Goal: Find specific page/section: Find specific page/section

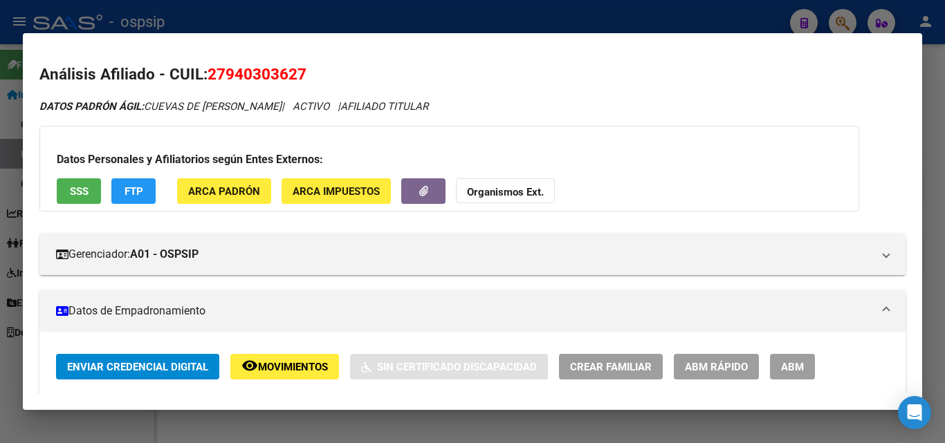
scroll to position [69, 0]
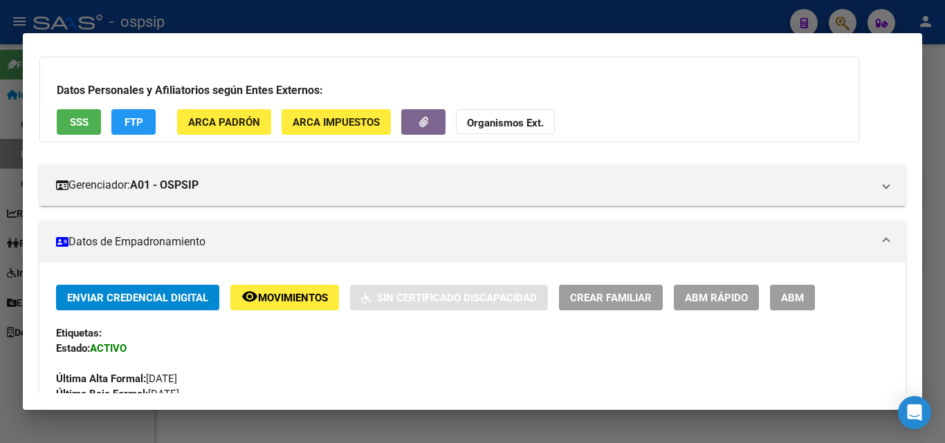
click at [692, 24] on div at bounding box center [472, 221] width 945 height 443
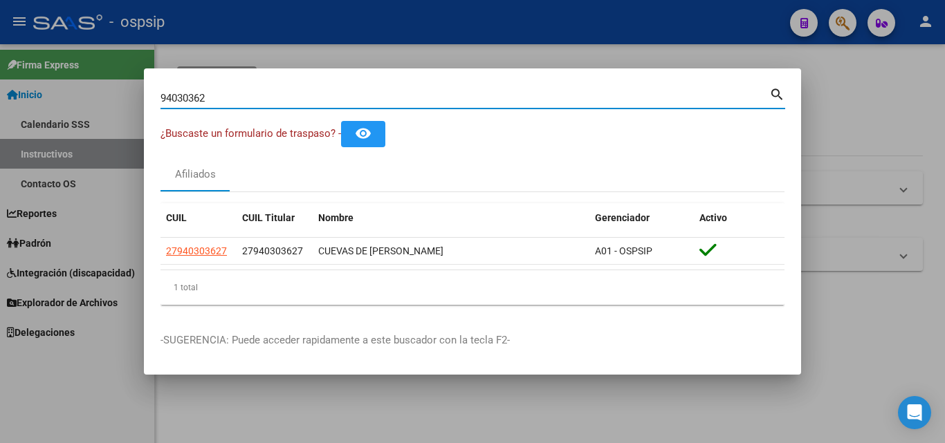
click at [257, 100] on input "94030362" at bounding box center [464, 98] width 609 height 12
type input "9"
type input "37336690"
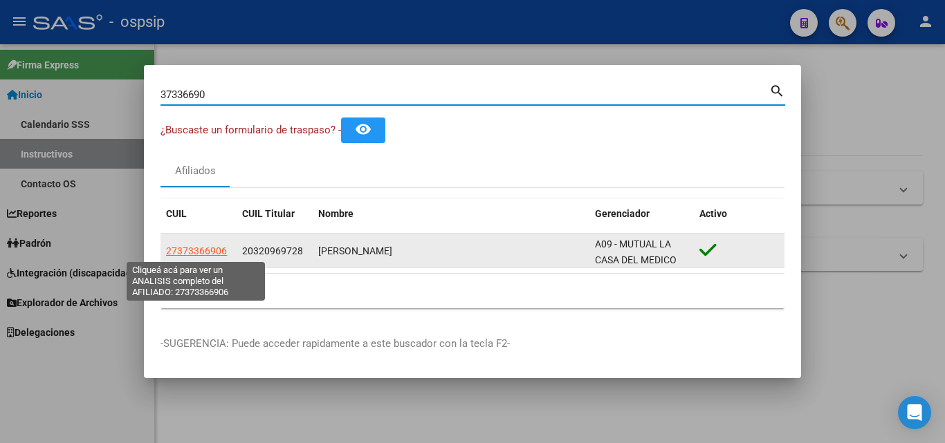
click at [194, 253] on span "27373366906" at bounding box center [196, 251] width 61 height 11
type textarea "27373366906"
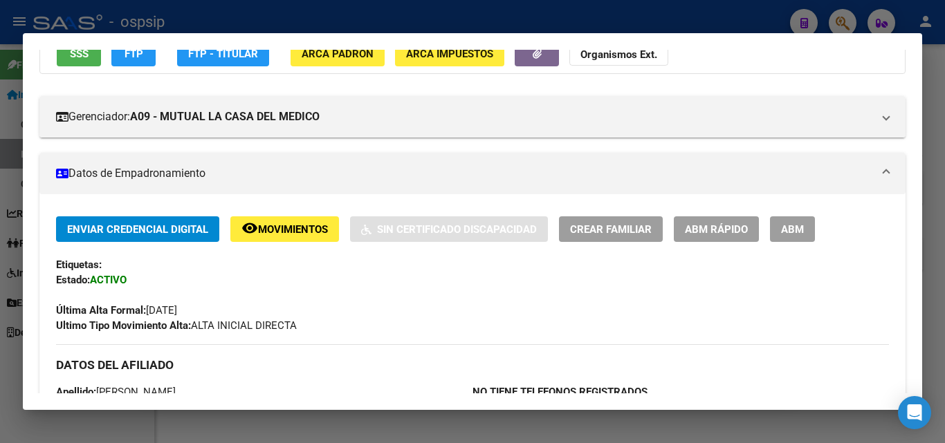
scroll to position [0, 0]
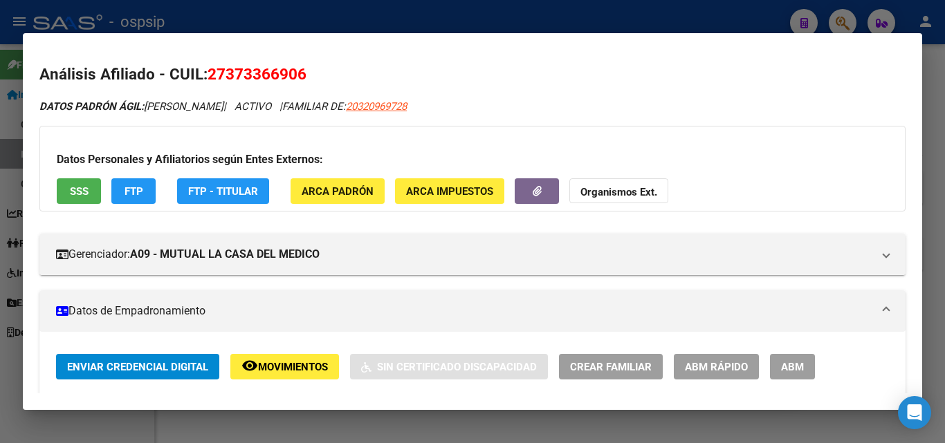
click at [557, 15] on div at bounding box center [472, 221] width 945 height 443
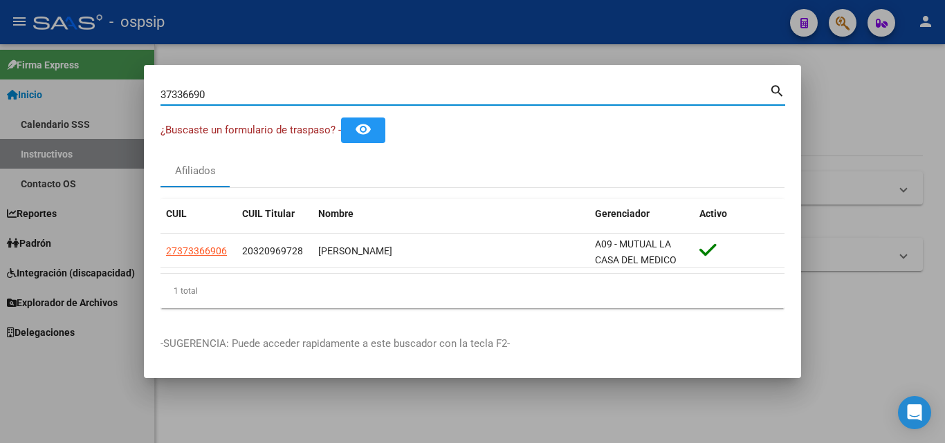
click at [263, 95] on input "37336690" at bounding box center [464, 95] width 609 height 12
type input "3"
type input "14709240"
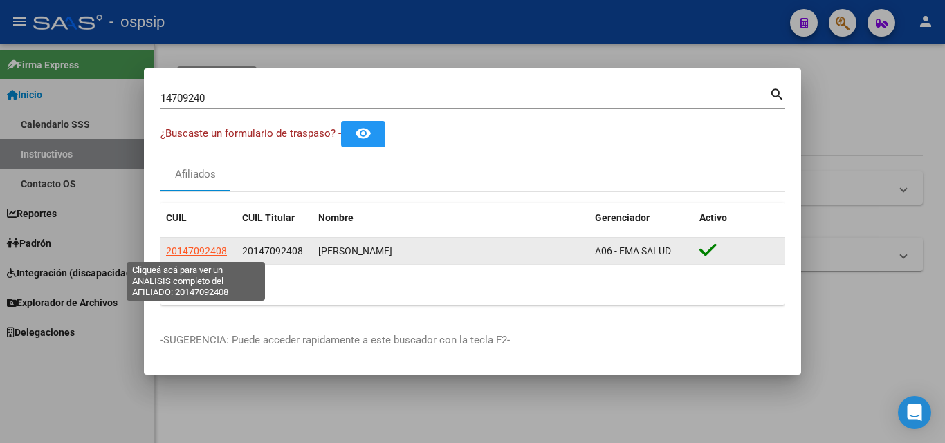
click at [199, 248] on span "20147092408" at bounding box center [196, 251] width 61 height 11
type textarea "20147092408"
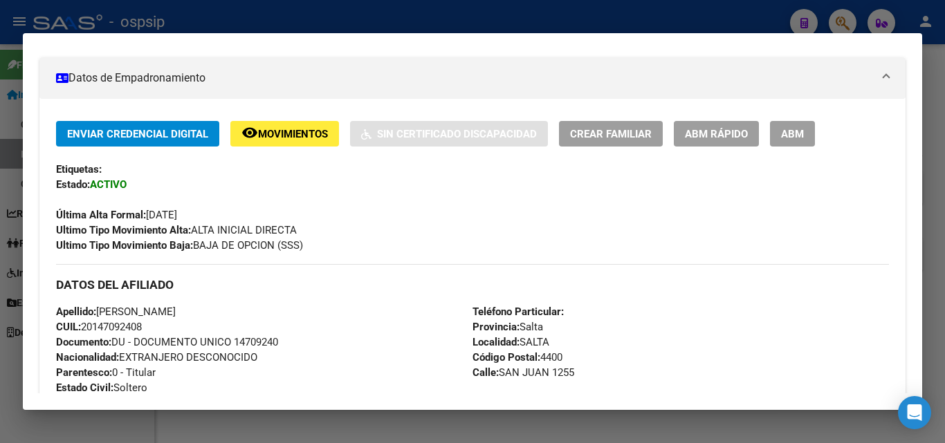
scroll to position [277, 0]
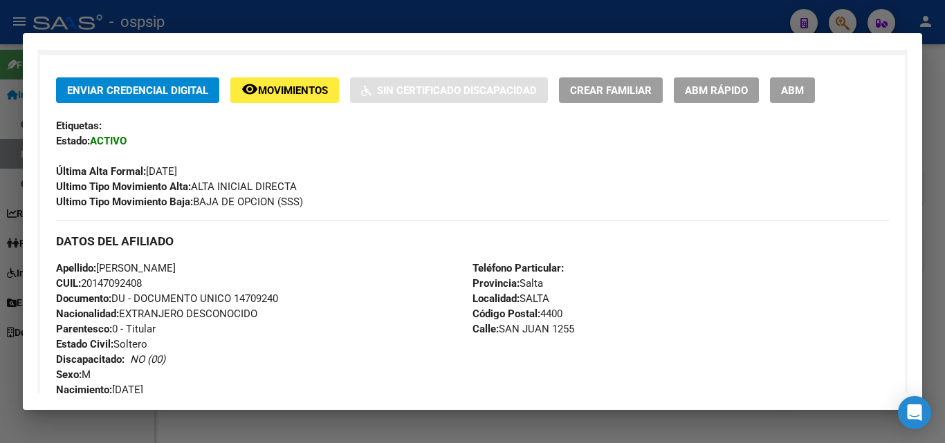
click at [612, 20] on div at bounding box center [472, 221] width 945 height 443
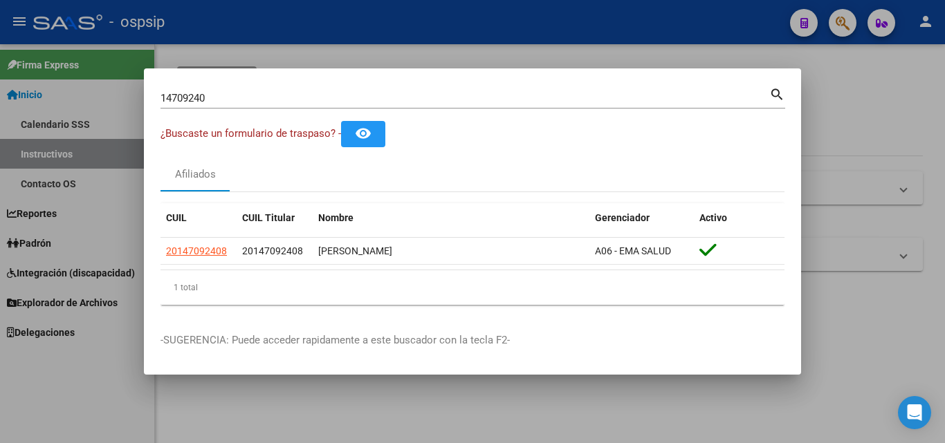
click at [462, 13] on div at bounding box center [472, 221] width 945 height 443
